Goal: Task Accomplishment & Management: Manage account settings

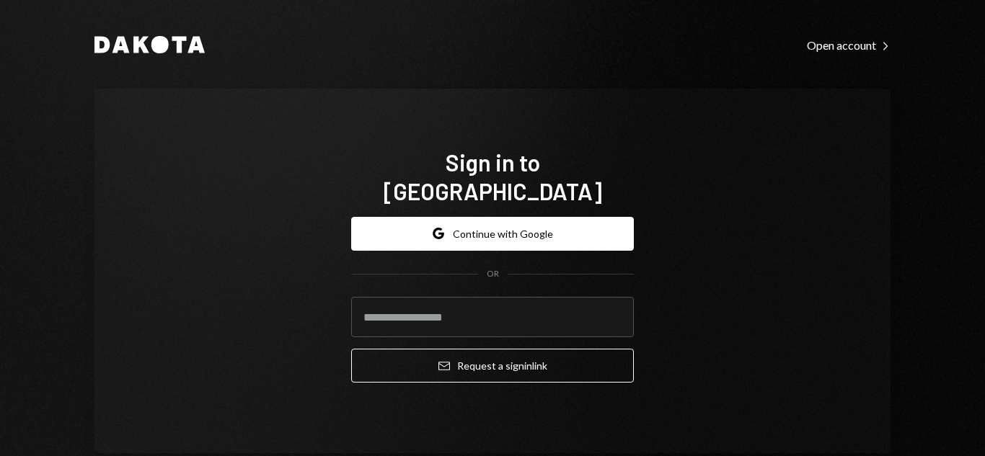
click at [513, 218] on button "Google Continue with Google" at bounding box center [492, 234] width 283 height 34
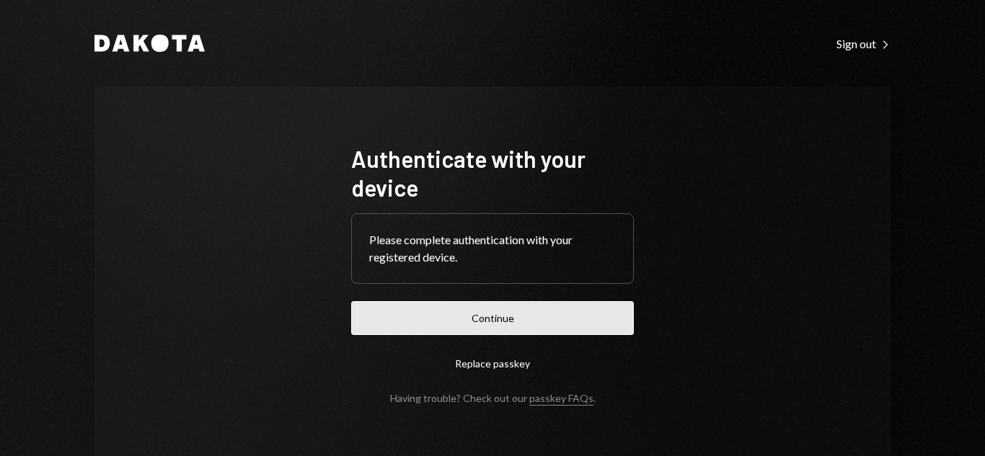
click at [499, 316] on button "Continue" at bounding box center [492, 318] width 283 height 34
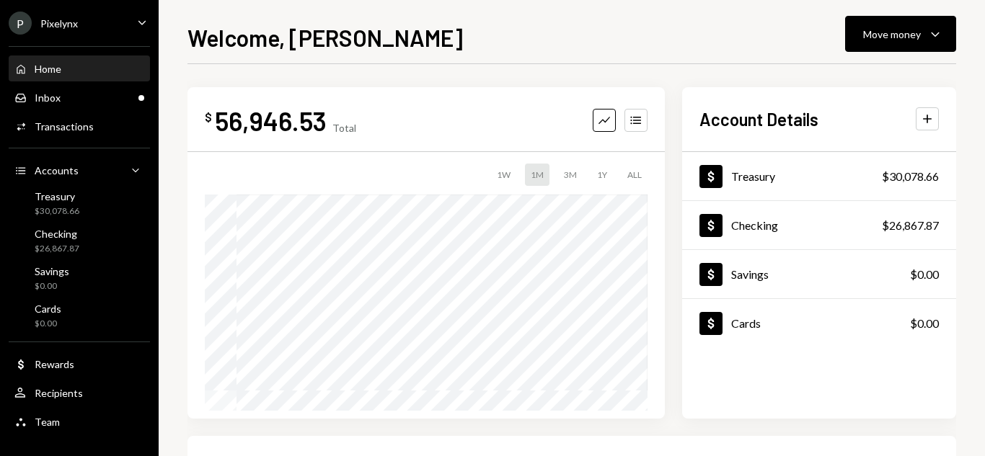
click at [683, 46] on div "Welcome, [PERSON_NAME] Move money Caret Down" at bounding box center [571, 36] width 769 height 32
click at [66, 131] on div "Transactions" at bounding box center [64, 126] width 59 height 12
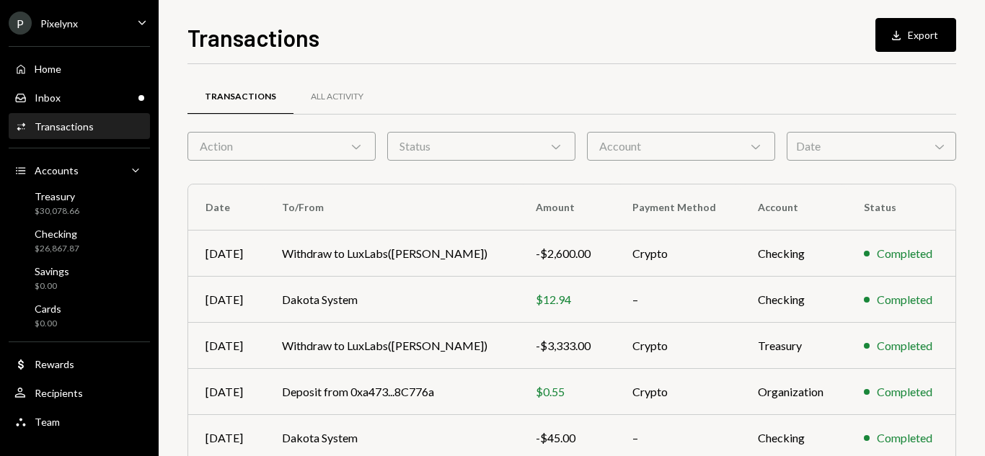
click at [891, 146] on div "Date Chevron Down" at bounding box center [871, 146] width 169 height 29
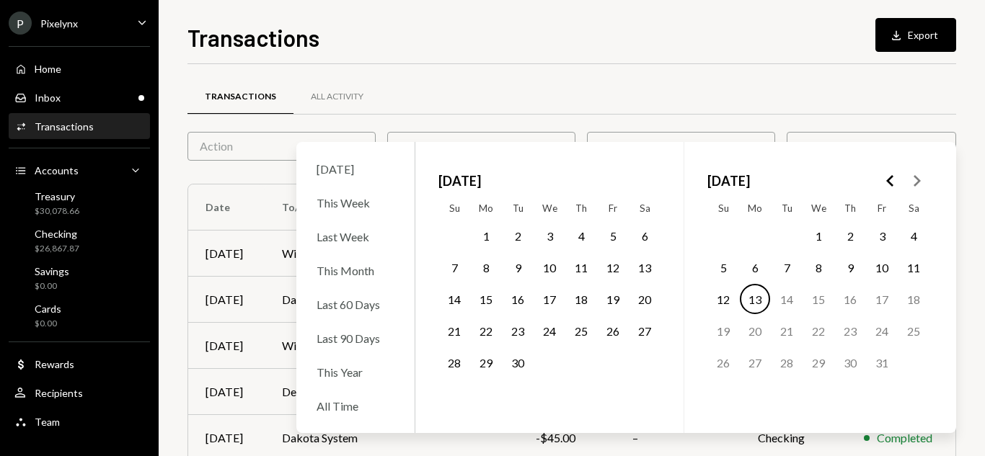
click at [886, 177] on icon "Go to the Previous Month" at bounding box center [890, 180] width 17 height 17
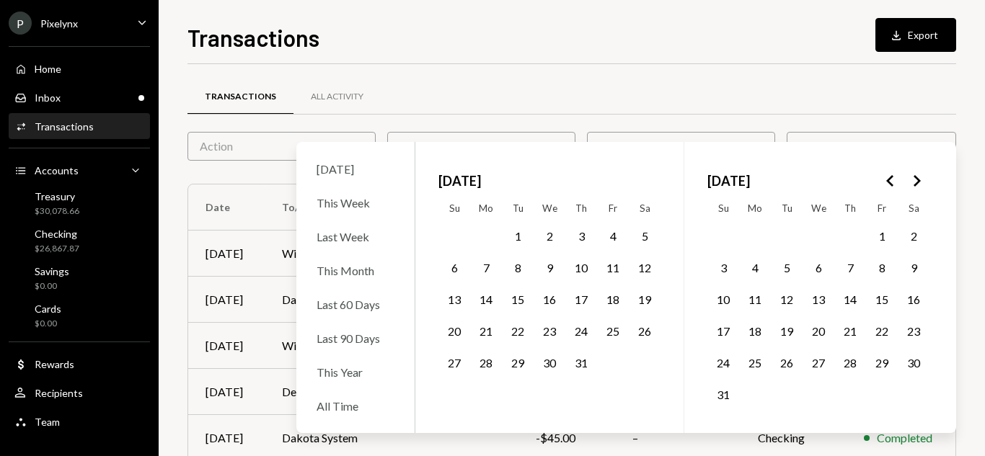
click at [881, 268] on button "8" at bounding box center [882, 267] width 30 height 30
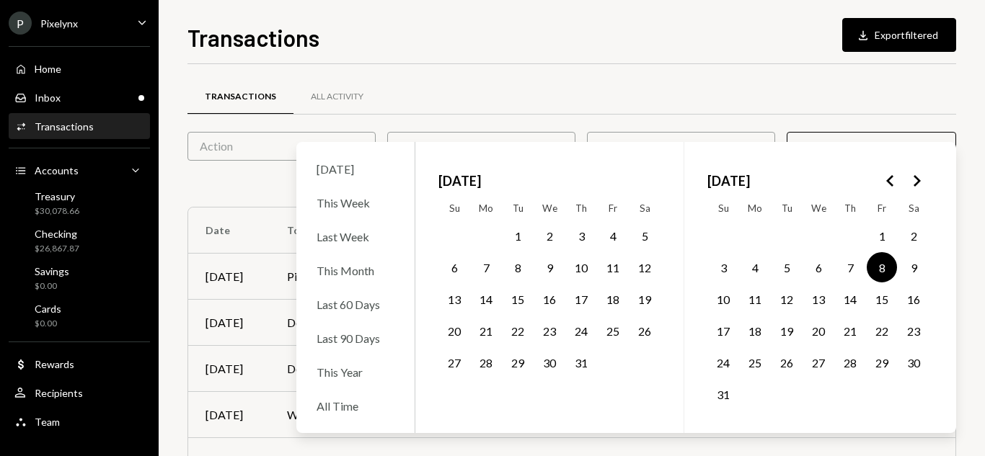
click at [789, 83] on div "Transactions All Activity" at bounding box center [571, 97] width 769 height 37
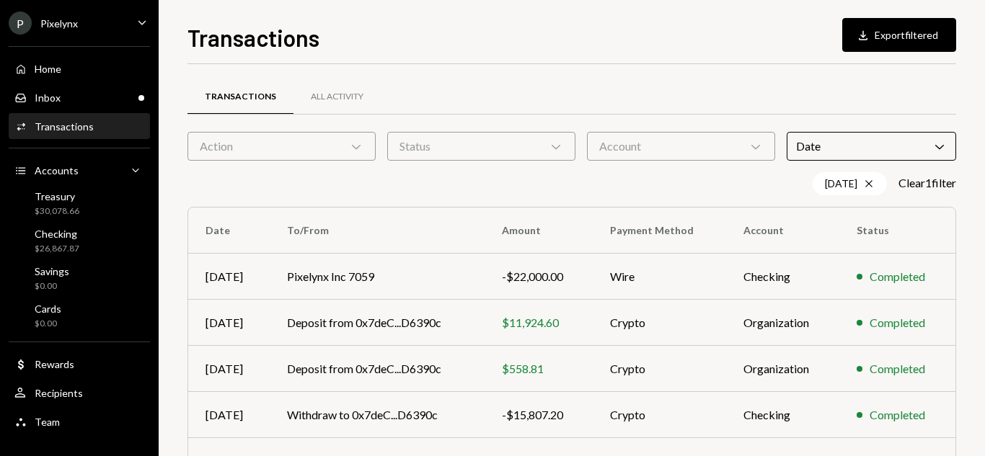
click at [730, 149] on div "Account Chevron Down" at bounding box center [681, 146] width 188 height 29
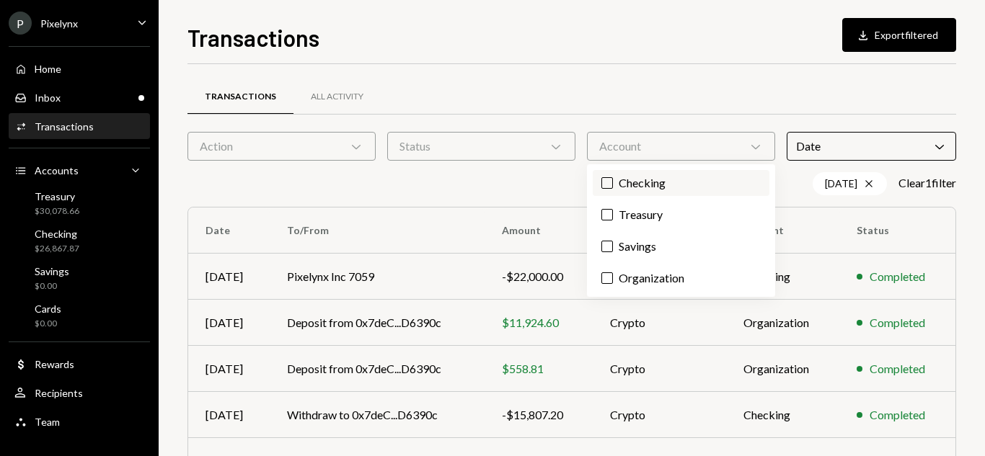
click at [666, 190] on label "Checking" at bounding box center [681, 183] width 177 height 26
click at [613, 189] on button "Checking" at bounding box center [607, 183] width 12 height 12
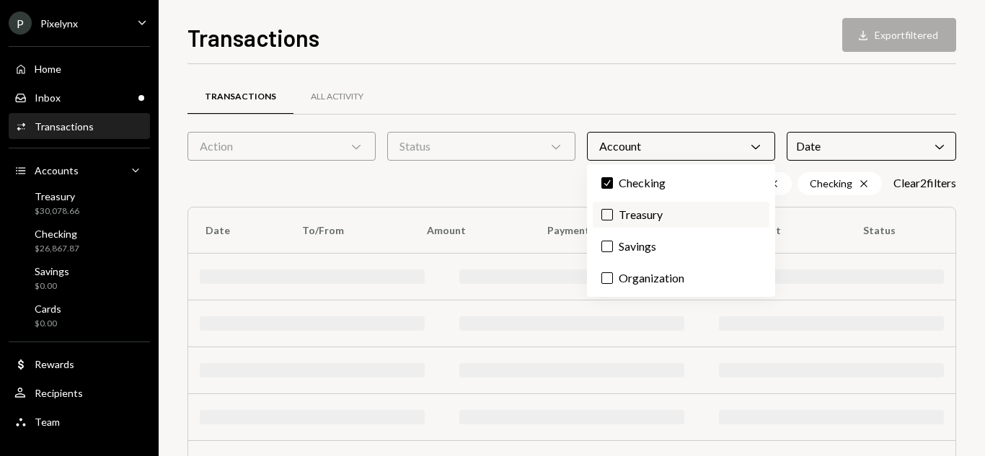
click at [660, 211] on label "Treasury" at bounding box center [681, 215] width 177 height 26
click at [613, 211] on button "Treasury" at bounding box center [607, 215] width 12 height 12
click at [648, 242] on label "Savings" at bounding box center [681, 247] width 177 height 26
click at [613, 242] on button "Savings" at bounding box center [607, 247] width 12 height 12
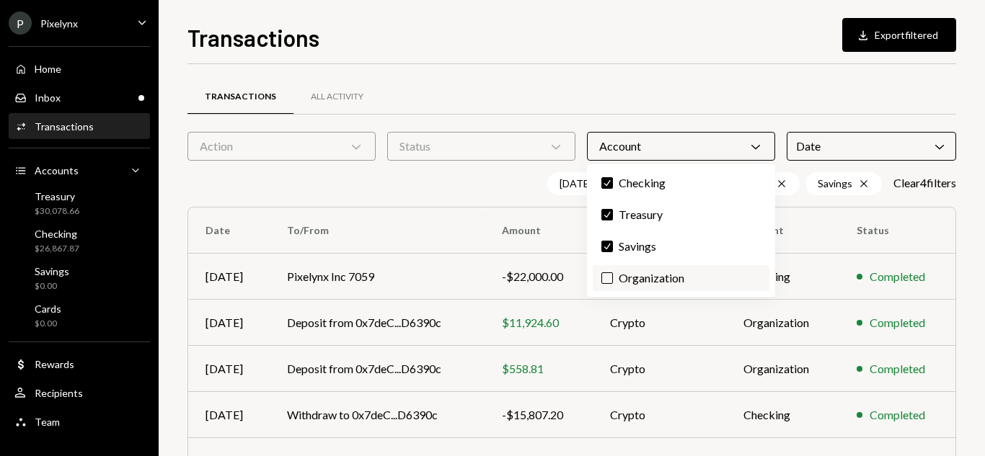
click at [641, 273] on label "Organization" at bounding box center [681, 278] width 177 height 26
click at [613, 273] on button "Organization" at bounding box center [607, 279] width 12 height 12
click at [509, 141] on div "Status Chevron Down" at bounding box center [481, 146] width 188 height 29
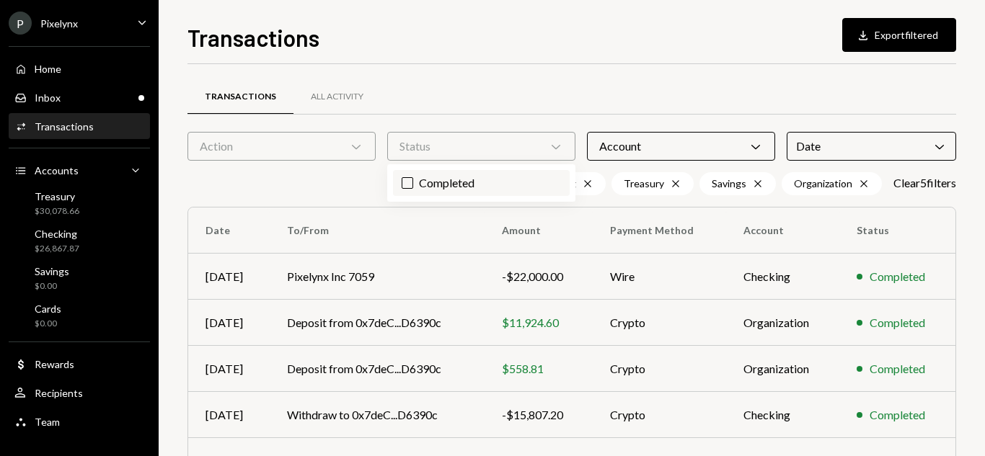
click at [486, 181] on label "Completed" at bounding box center [481, 183] width 177 height 26
click at [413, 181] on button "Completed" at bounding box center [408, 183] width 12 height 12
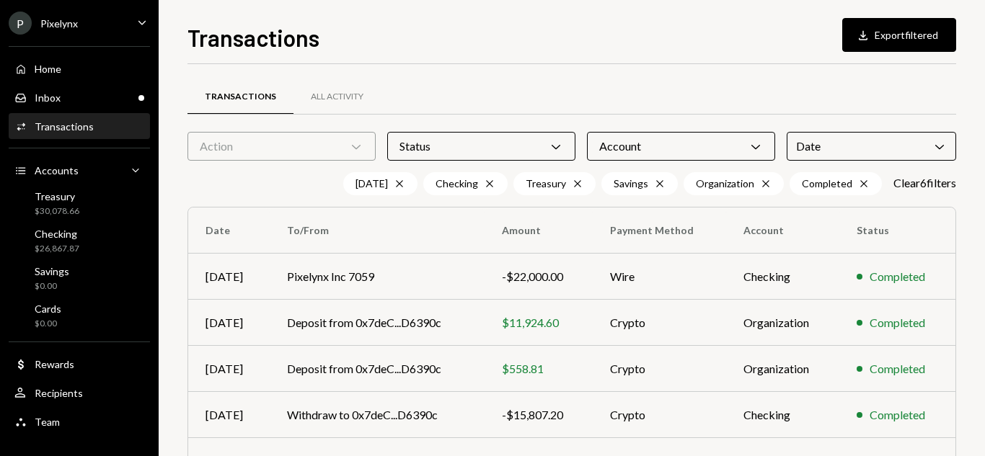
click at [326, 147] on div "Action Chevron Down" at bounding box center [281, 146] width 188 height 29
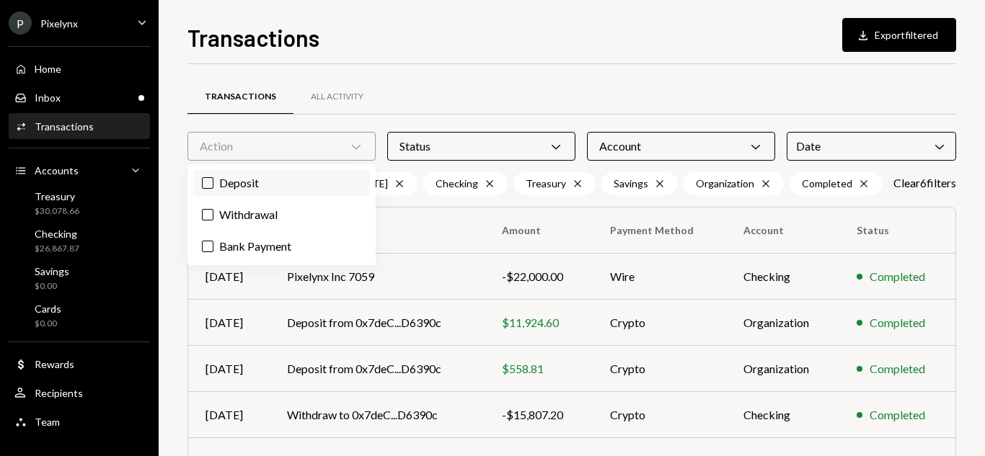
click at [274, 190] on label "Deposit" at bounding box center [281, 183] width 177 height 26
click at [213, 189] on button "Deposit" at bounding box center [208, 183] width 12 height 12
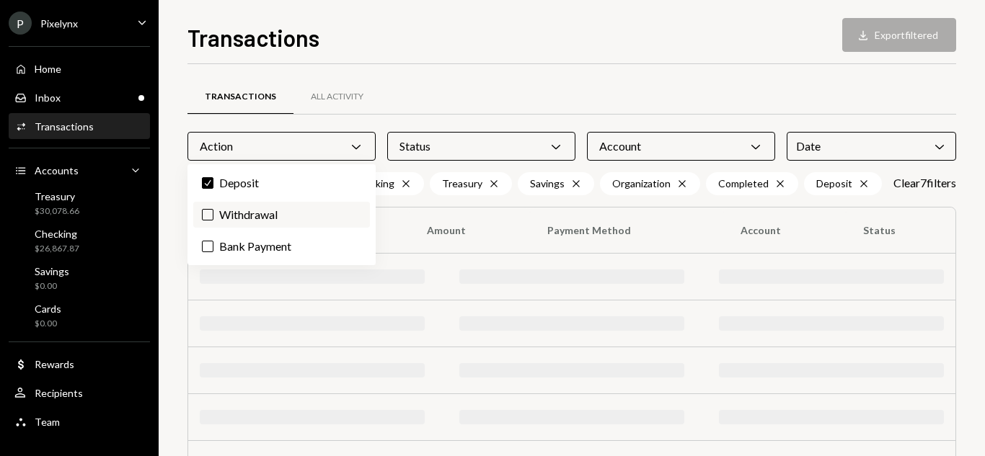
click at [273, 208] on label "Withdrawal" at bounding box center [281, 215] width 177 height 26
click at [213, 209] on button "Withdrawal" at bounding box center [208, 215] width 12 height 12
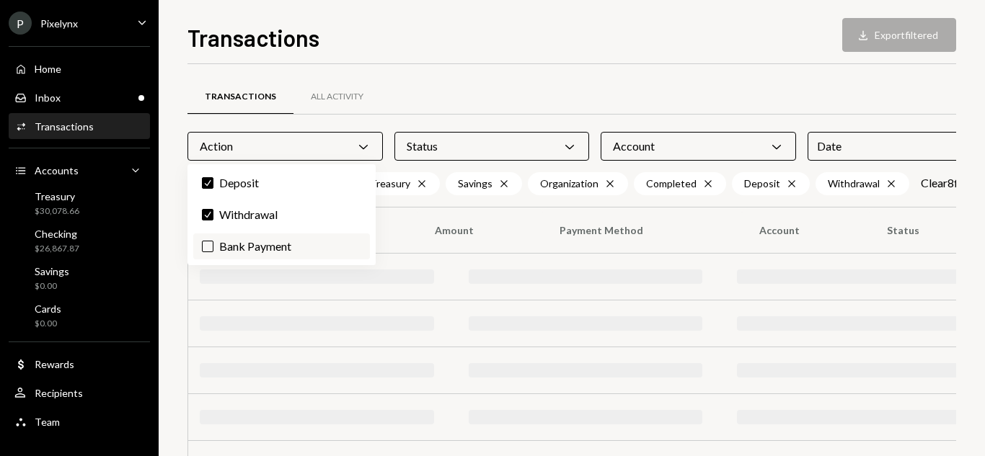
click at [273, 242] on label "Bank Payment" at bounding box center [281, 247] width 177 height 26
click at [213, 242] on button "Bank Payment" at bounding box center [208, 247] width 12 height 12
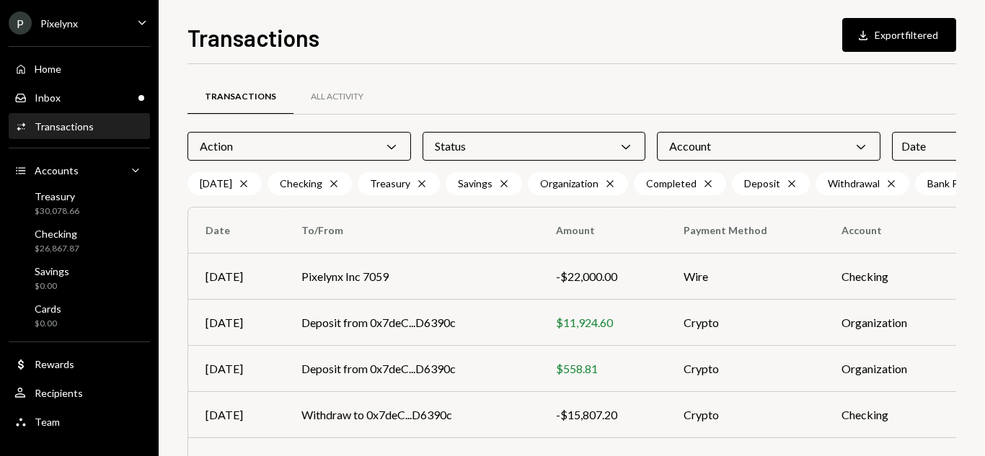
click at [728, 83] on div "Transactions All Activity" at bounding box center [641, 97] width 909 height 37
click at [880, 43] on button "Download Export filtered" at bounding box center [899, 35] width 114 height 34
click at [901, 155] on div "Date Chevron Down" at bounding box center [994, 146] width 204 height 29
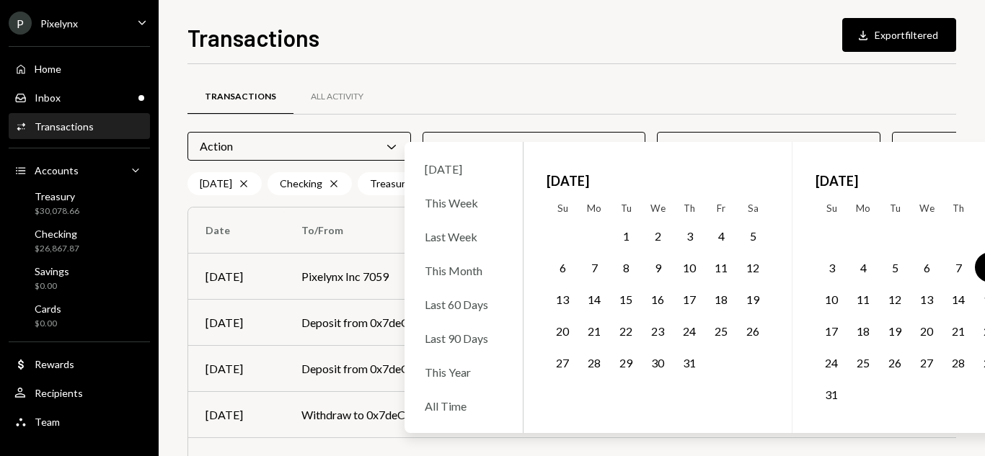
click at [896, 265] on button "5" at bounding box center [895, 267] width 30 height 30
click at [893, 259] on button "5" at bounding box center [895, 267] width 30 height 30
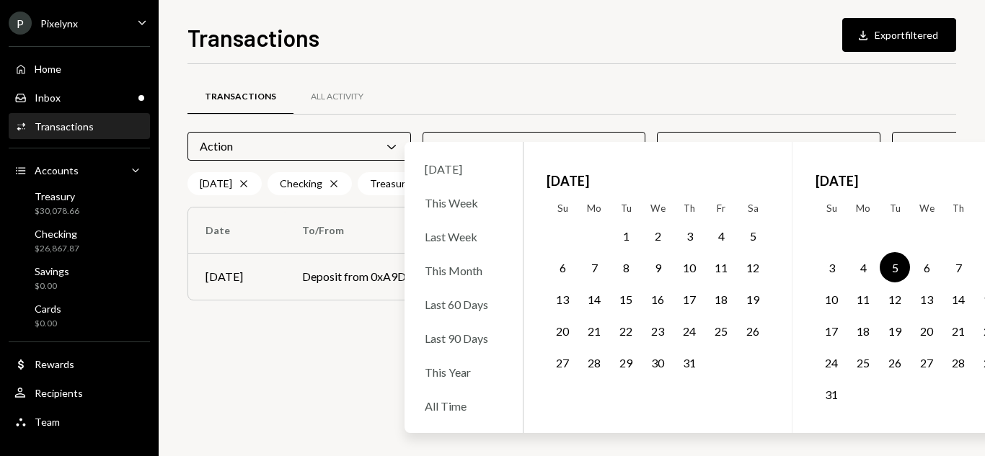
click at [754, 80] on div "Transactions All Activity" at bounding box center [641, 97] width 909 height 37
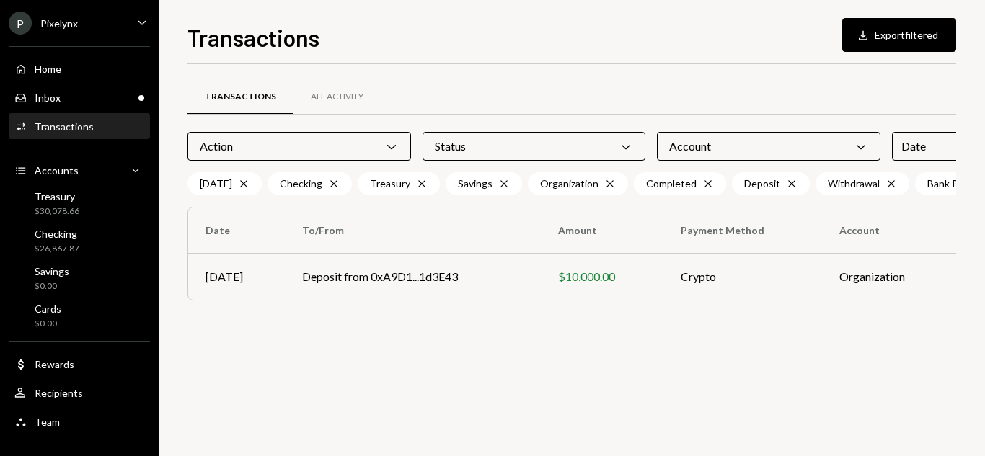
click at [923, 149] on div "Date Chevron Down" at bounding box center [994, 146] width 204 height 29
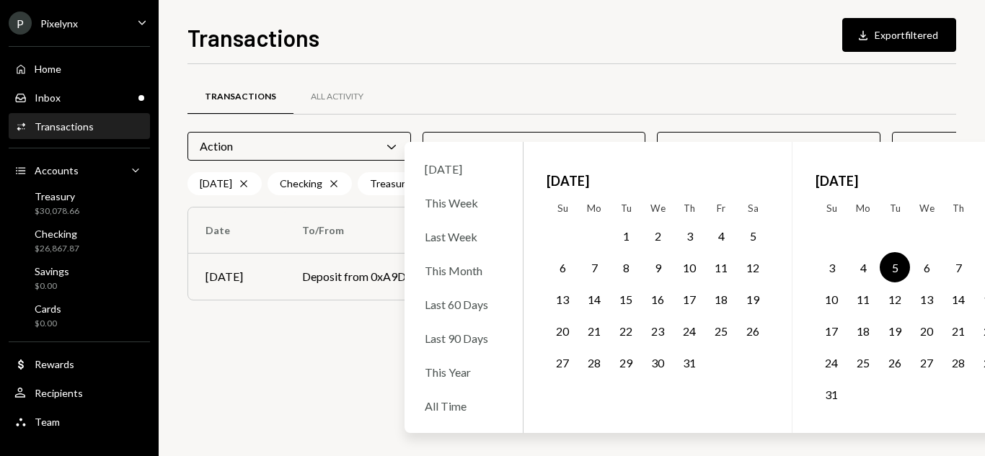
click at [923, 149] on div "[DATE] Su Mo Tu We Th Fr Sa 1 2 3 4 5 6 7 8 9 10 11 12 13 14 15 16 17 18 19 20 …" at bounding box center [926, 287] width 269 height 291
click at [913, 133] on div "Date Chevron Down" at bounding box center [994, 146] width 204 height 29
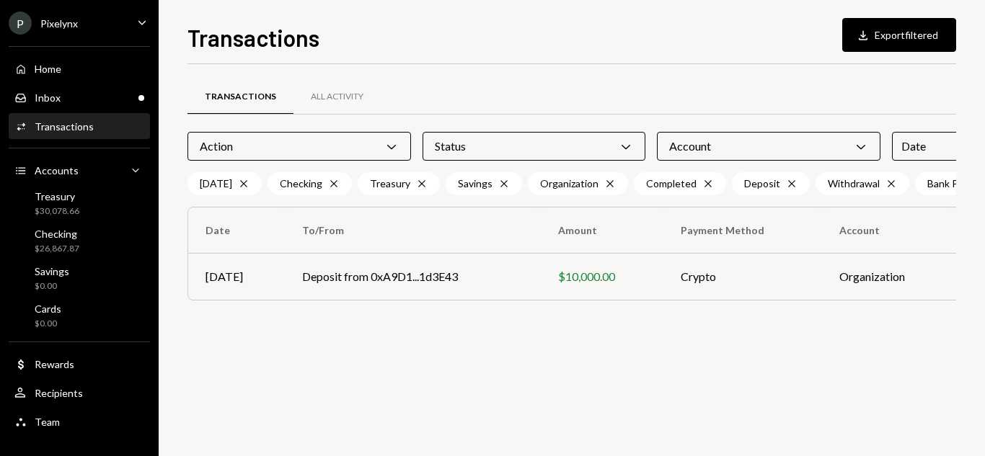
click at [802, 148] on div "Account Chevron Down" at bounding box center [769, 146] width 224 height 29
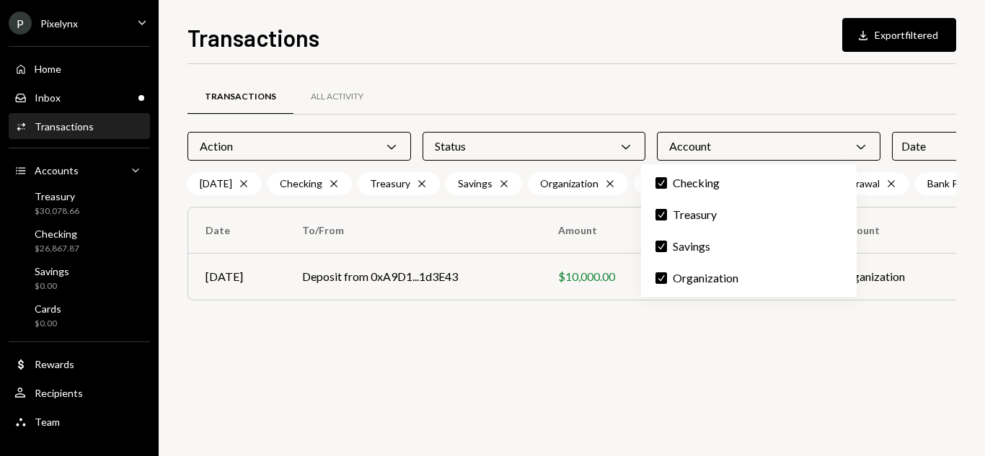
click at [795, 152] on div "Account Chevron Down" at bounding box center [769, 146] width 224 height 29
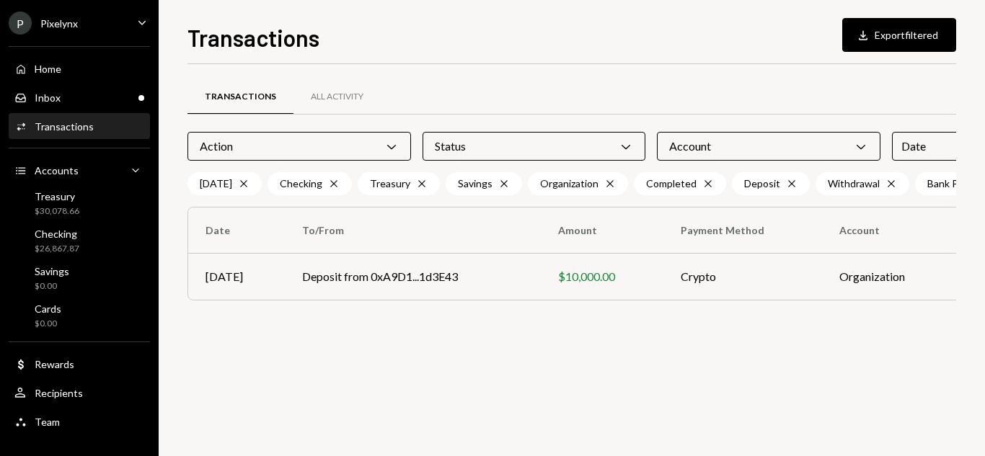
click at [569, 145] on div "Status Chevron Down" at bounding box center [535, 146] width 224 height 29
click at [569, 144] on div "Status Chevron Down" at bounding box center [535, 146] width 224 height 29
click at [384, 144] on icon "Chevron Down" at bounding box center [391, 146] width 14 height 14
click at [266, 221] on label "Stablecoin Conversion" at bounding box center [295, 215] width 204 height 26
click at [213, 221] on button "Stablecoin Conversion" at bounding box center [208, 215] width 12 height 12
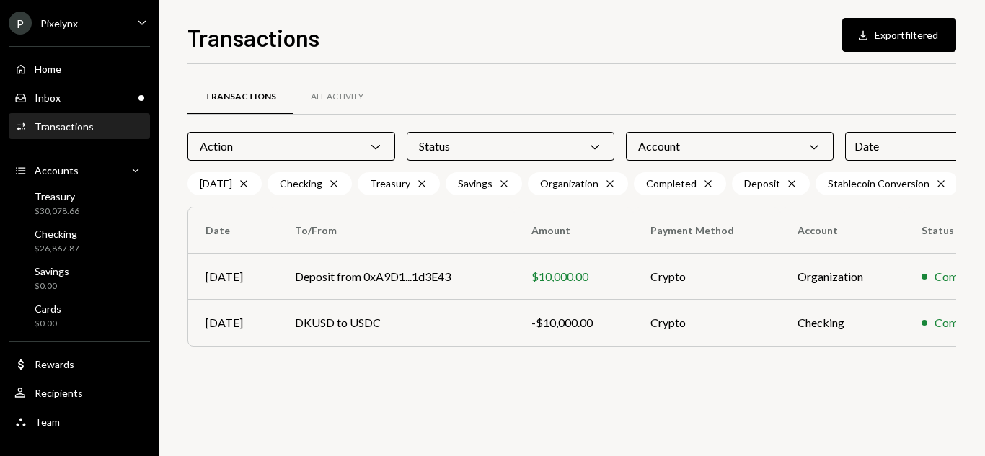
click at [623, 80] on div "Transactions All Activity" at bounding box center [610, 97] width 846 height 37
